Goal: Task Accomplishment & Management: Use online tool/utility

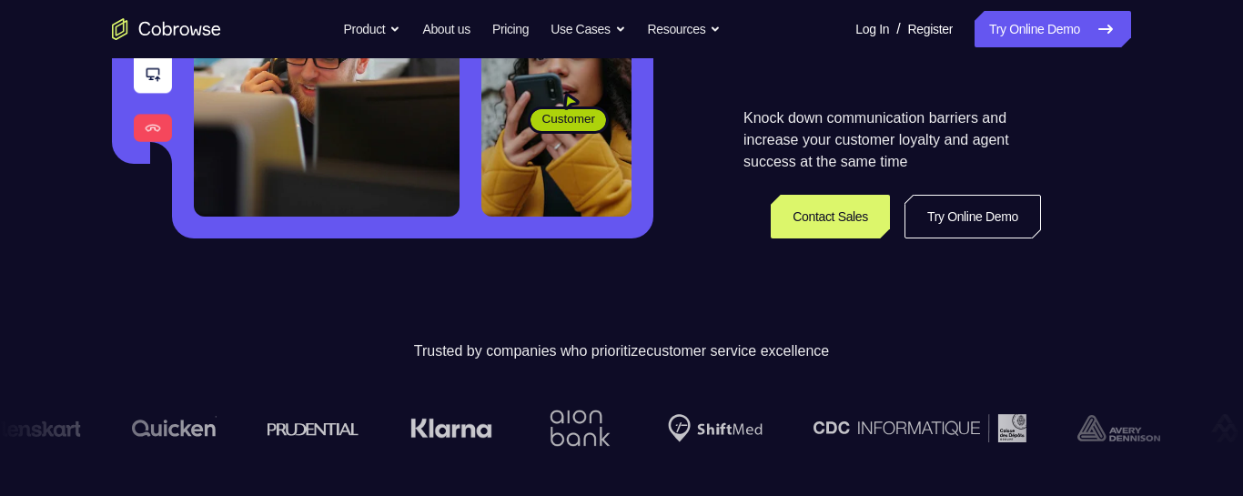
scroll to position [484, 0]
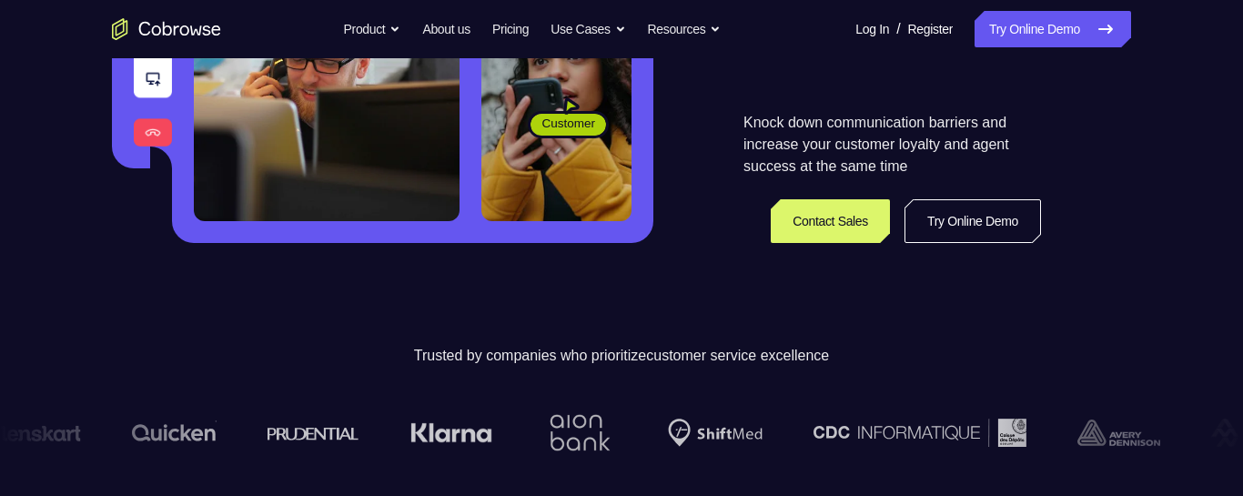
click at [954, 345] on p "Trusted by companies who prioritize customer service excellence" at bounding box center [621, 356] width 1243 height 22
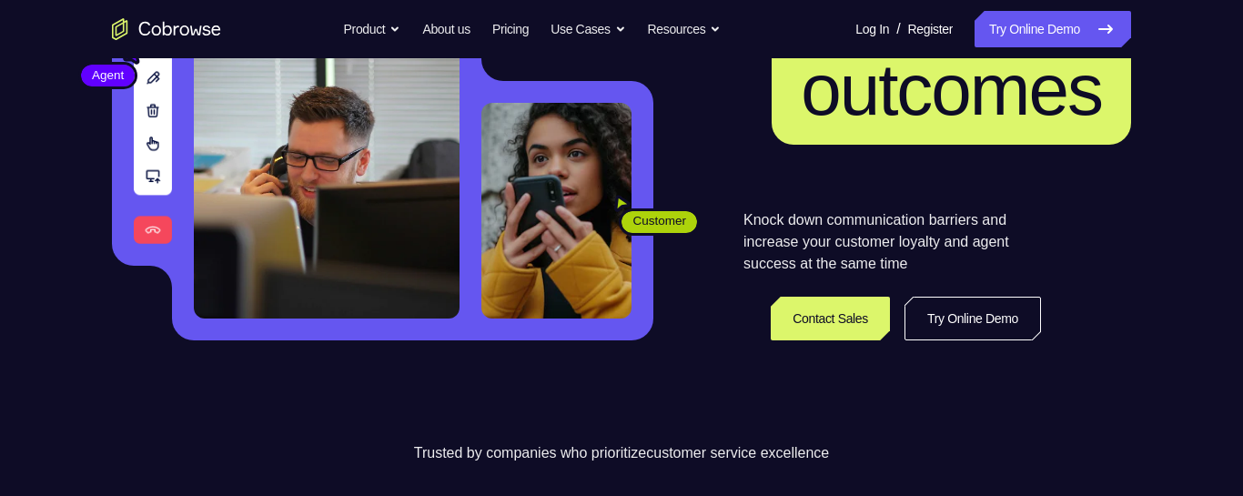
scroll to position [276, 0]
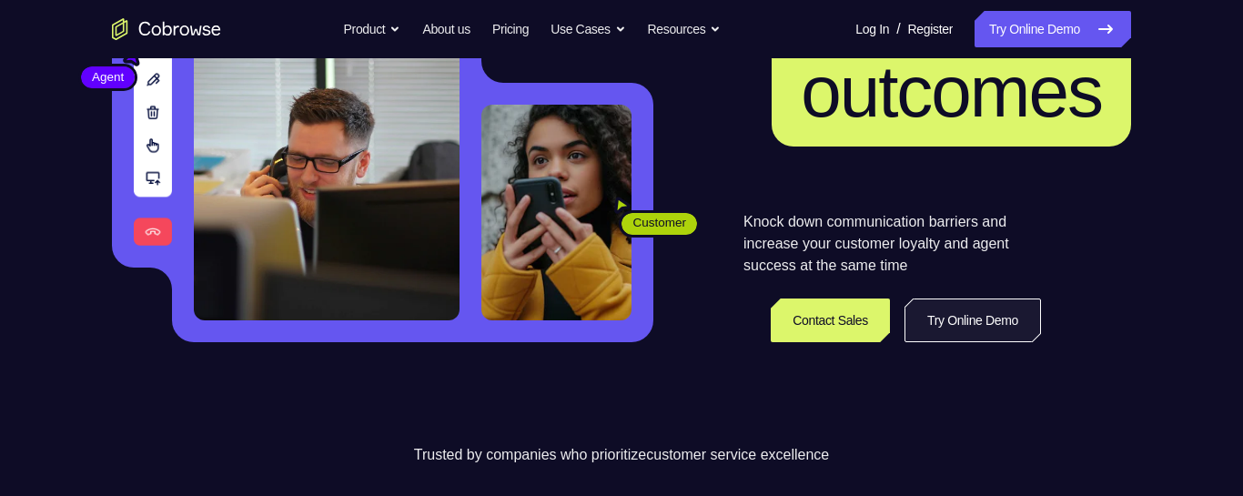
click at [940, 317] on link "Try Online Demo" at bounding box center [973, 320] width 136 height 44
click at [946, 324] on link "Try Online Demo" at bounding box center [973, 320] width 136 height 44
click at [935, 327] on link "Try Online Demo" at bounding box center [973, 320] width 136 height 44
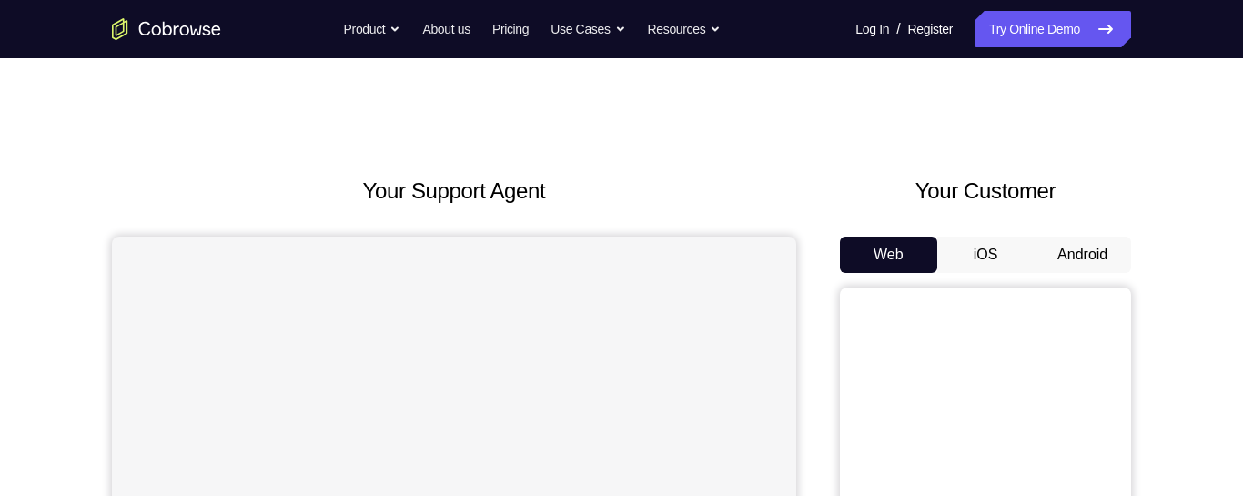
click at [1089, 258] on button "Android" at bounding box center [1082, 255] width 97 height 36
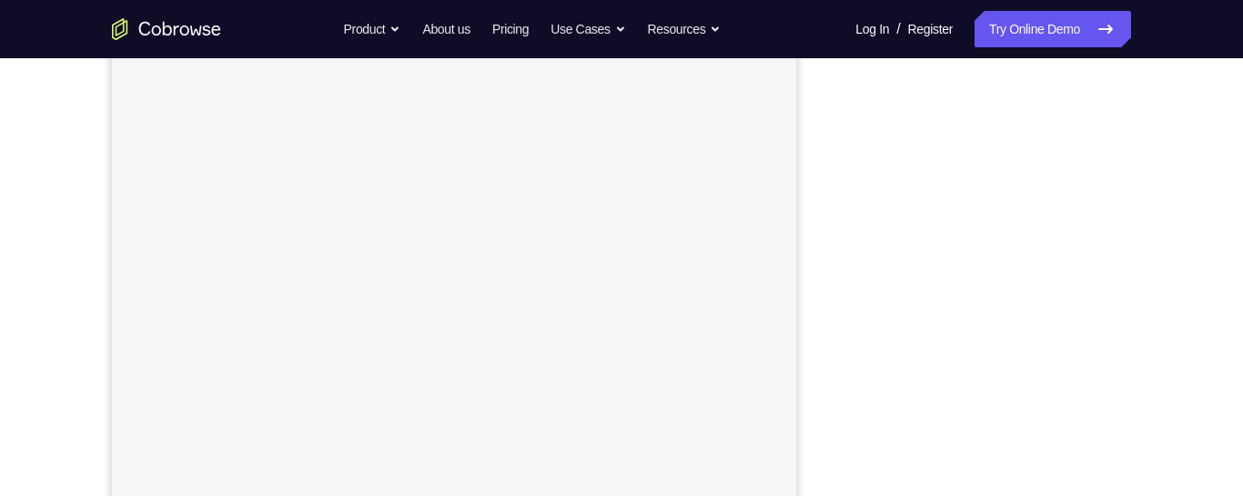
scroll to position [200, 0]
